Goal: Find specific page/section: Find specific page/section

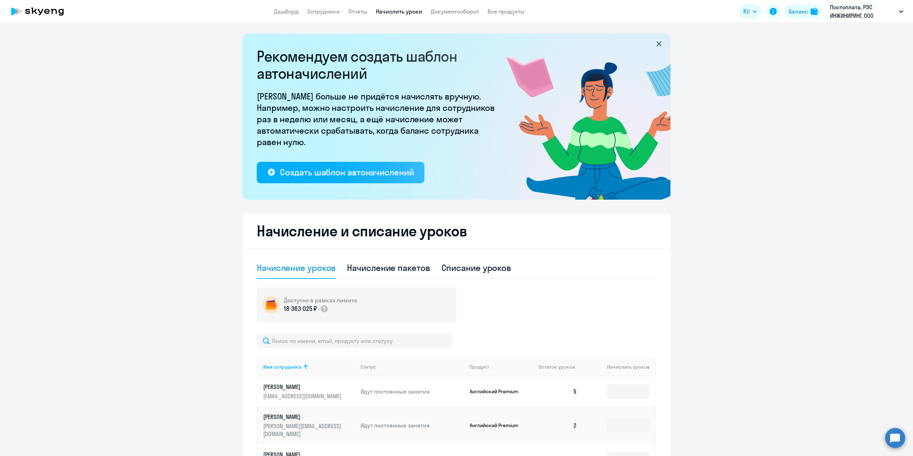
select select "10"
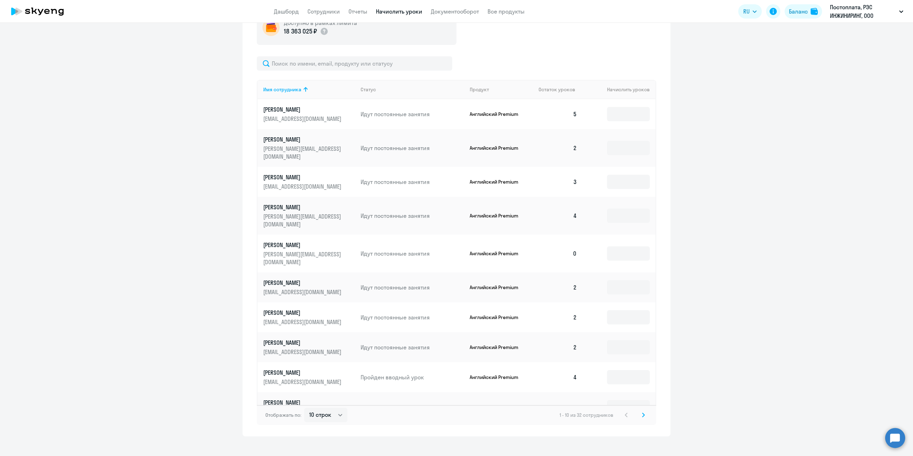
scroll to position [280, 0]
click at [642, 410] on icon at bounding box center [643, 412] width 3 height 5
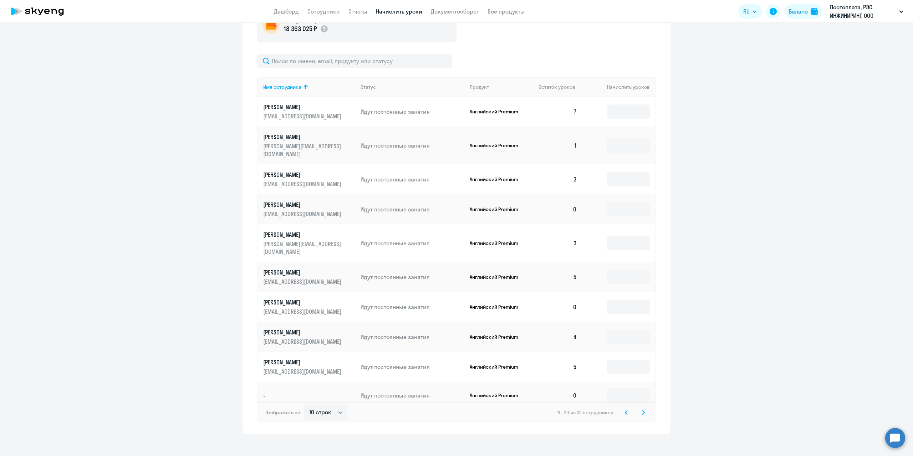
scroll to position [277, 0]
click at [642, 411] on svg-icon at bounding box center [643, 415] width 9 height 9
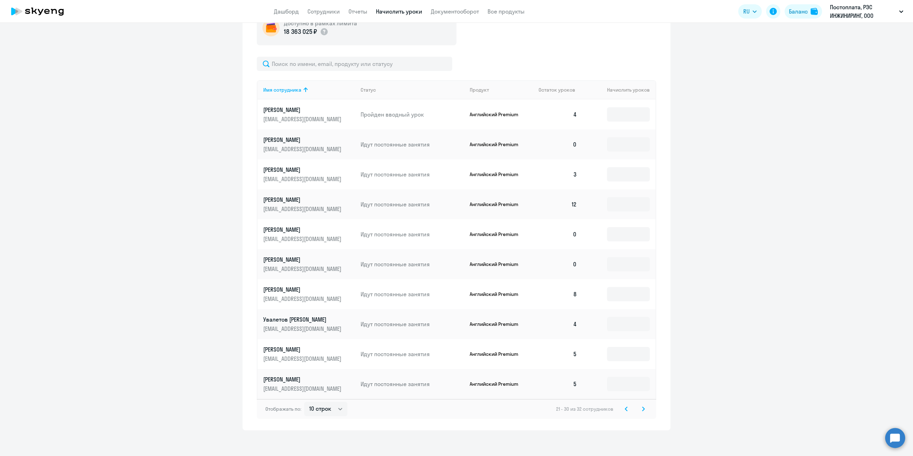
scroll to position [280, 0]
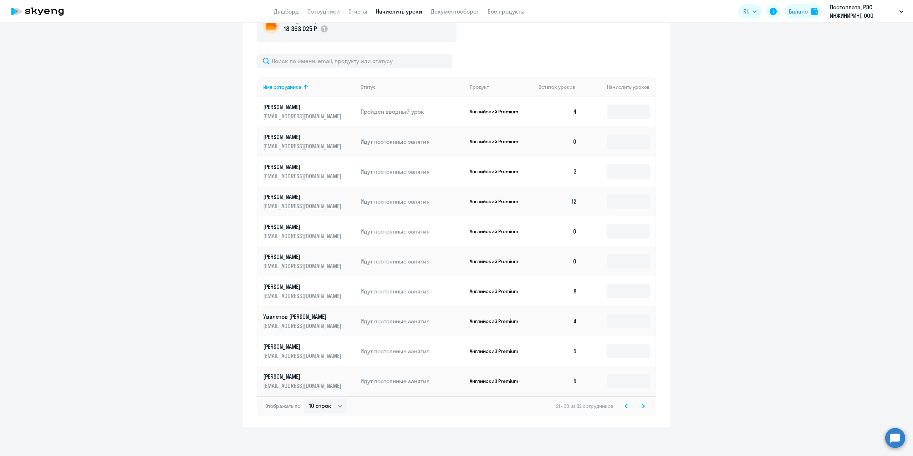
click at [642, 409] on svg-icon at bounding box center [643, 406] width 9 height 9
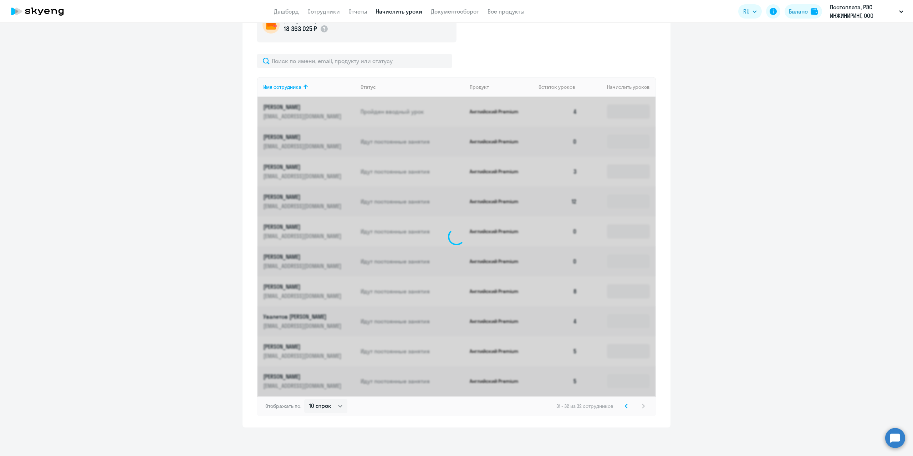
scroll to position [68, 0]
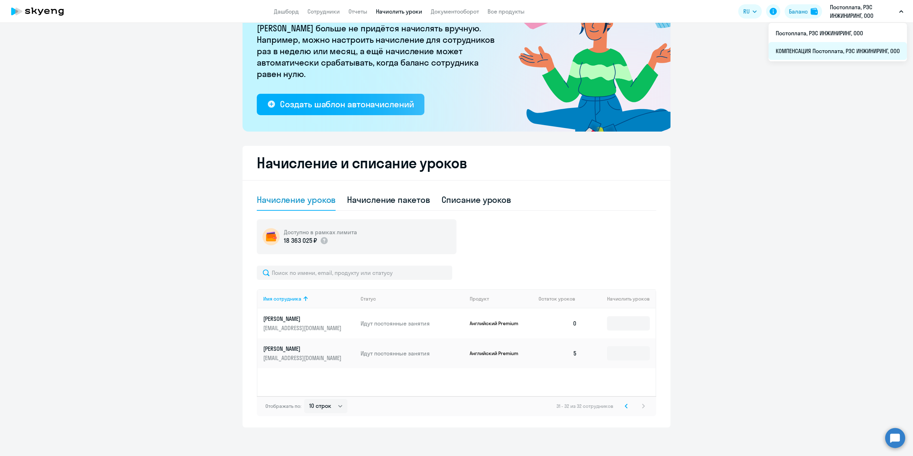
click at [813, 51] on li "КОМПЕНСАЦИЯ Постоплата, РЭС ИНЖИНИРИНГ, ООО" at bounding box center [838, 51] width 138 height 18
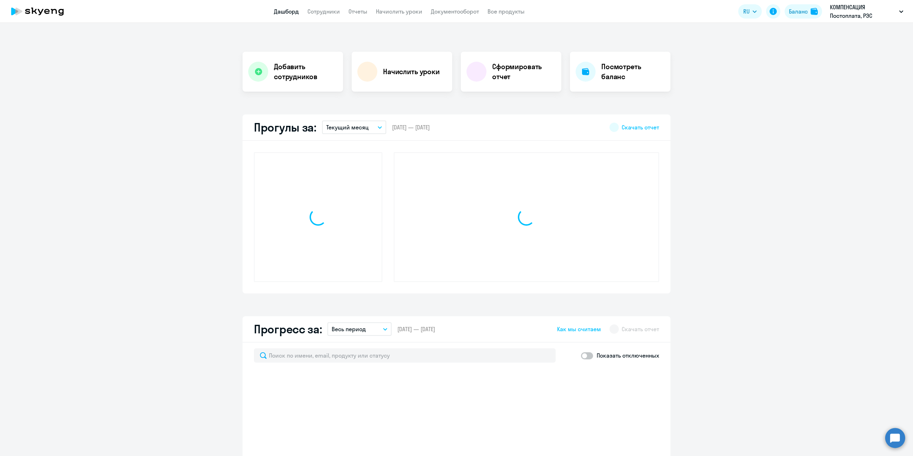
scroll to position [118, 0]
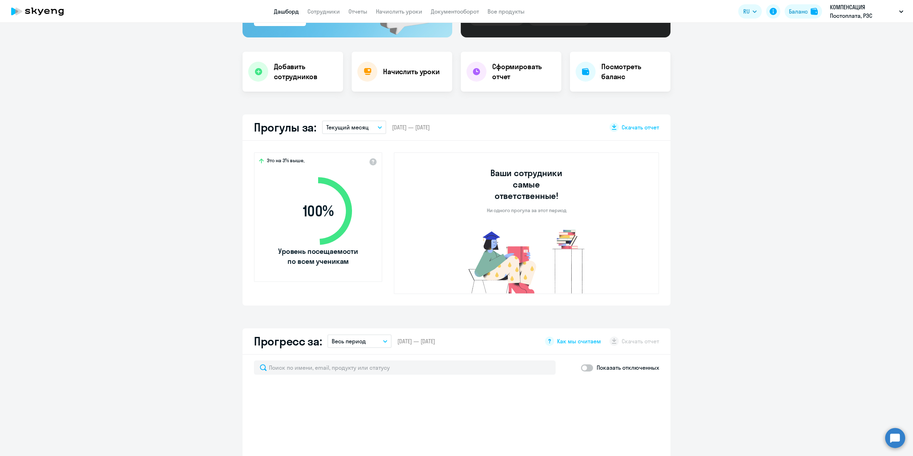
select select "30"
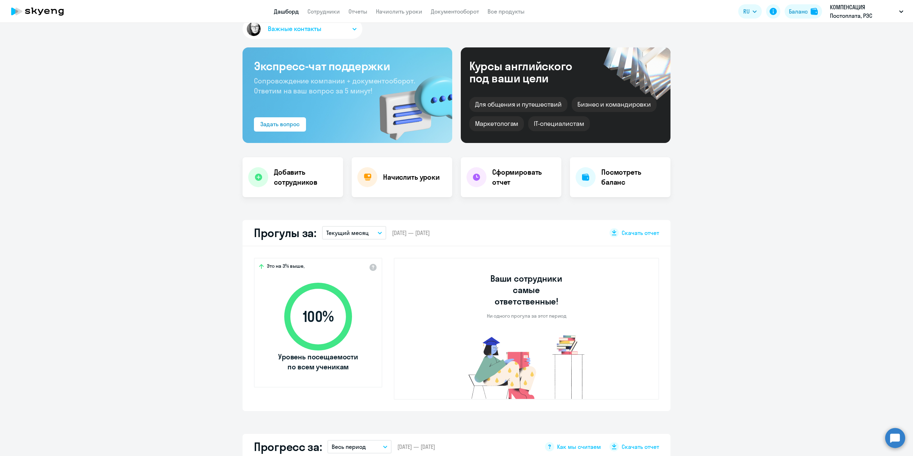
scroll to position [0, 0]
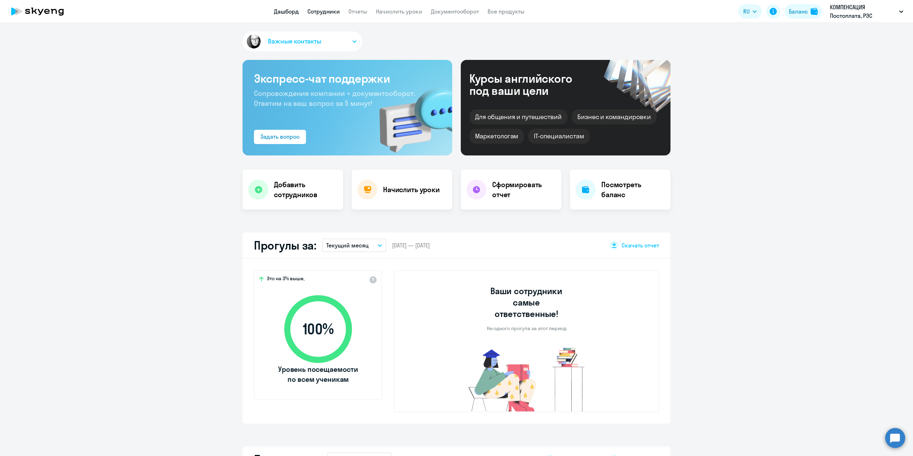
click at [317, 11] on link "Сотрудники" at bounding box center [324, 11] width 32 height 7
select select "30"
